Goal: Task Accomplishment & Management: Use online tool/utility

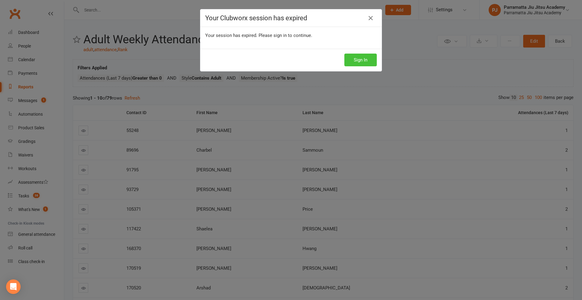
drag, startPoint x: 0, startPoint y: 0, endPoint x: 357, endPoint y: 59, distance: 362.0
click at [357, 59] on button "Sign In" at bounding box center [360, 60] width 32 height 13
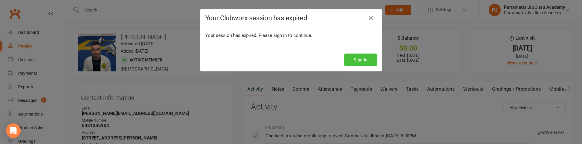
click at [366, 58] on button "Sign In" at bounding box center [360, 60] width 32 height 13
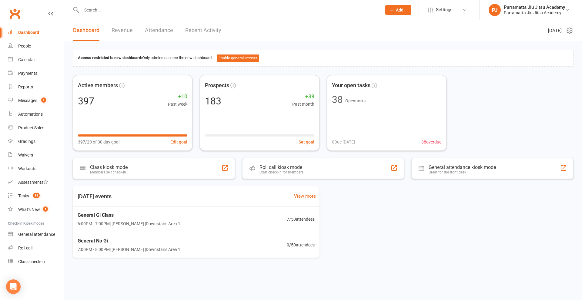
click at [134, 12] on input "text" at bounding box center [228, 10] width 297 height 8
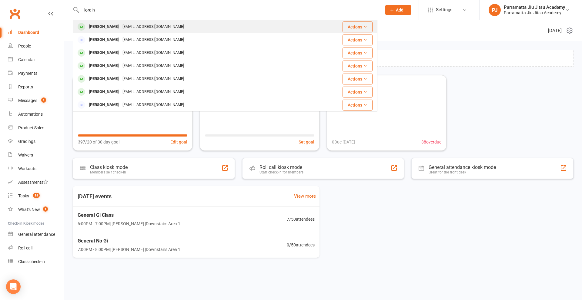
type input "lorain"
click at [152, 28] on div "Lorraine_chahla@live.com" at bounding box center [153, 26] width 65 height 9
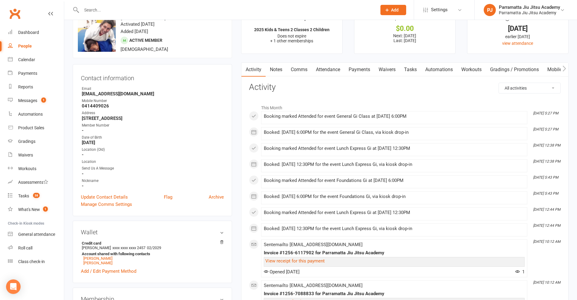
scroll to position [30, 0]
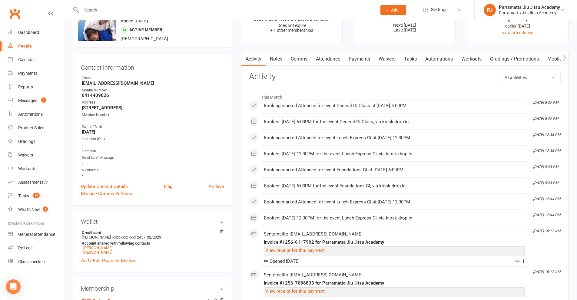
click at [552, 59] on link "Mobile App" at bounding box center [559, 59] width 33 height 14
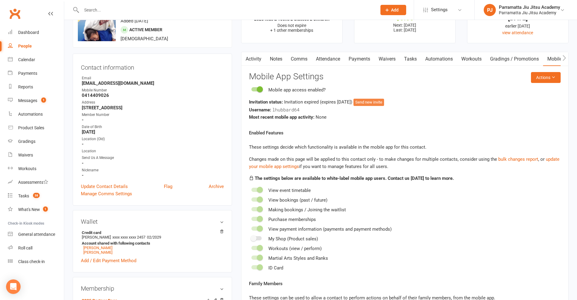
click at [384, 102] on button "Send new invite" at bounding box center [368, 102] width 31 height 7
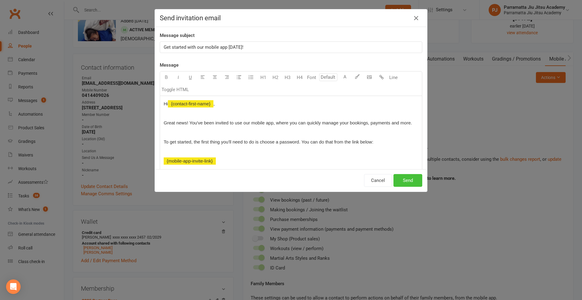
click at [409, 144] on button "Send" at bounding box center [407, 180] width 29 height 13
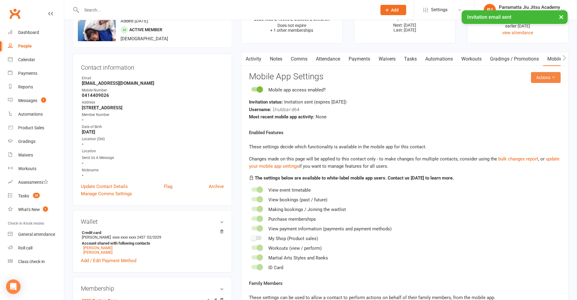
click at [556, 78] on button "Actions" at bounding box center [546, 77] width 30 height 11
click at [530, 105] on link "Send invitation SMS" at bounding box center [526, 103] width 60 height 12
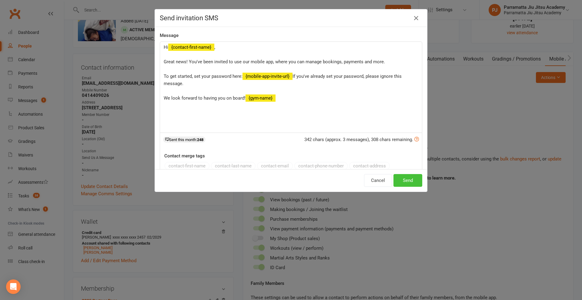
click at [408, 144] on button "Send" at bounding box center [407, 180] width 29 height 13
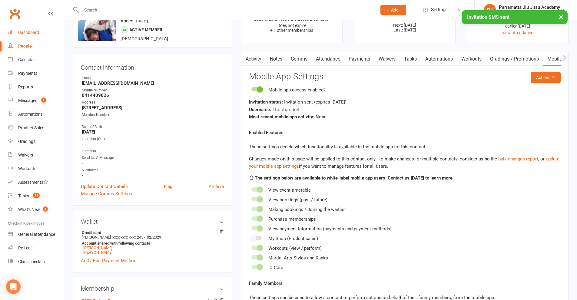
click at [25, 34] on div "Dashboard" at bounding box center [28, 32] width 21 height 5
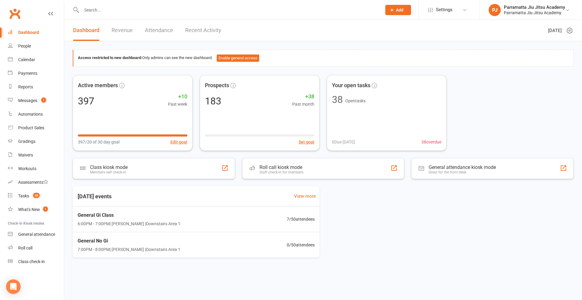
click at [30, 33] on div "Dashboard" at bounding box center [28, 32] width 21 height 5
